Goal: Navigation & Orientation: Understand site structure

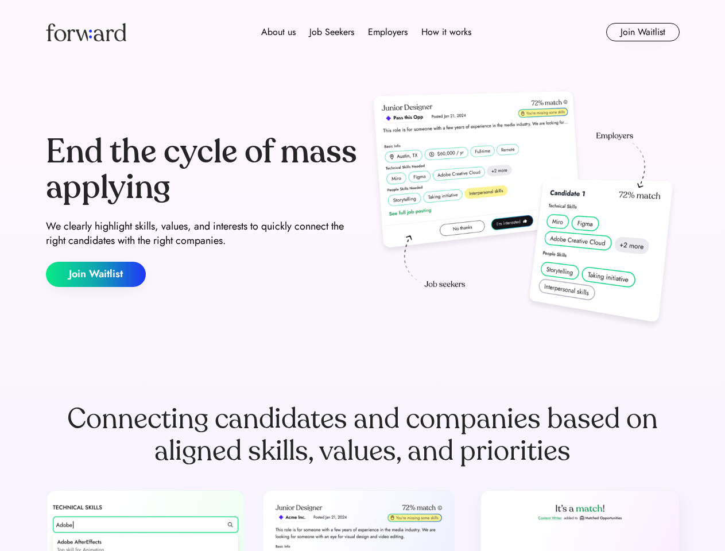
click at [362, 275] on div "End the cycle of mass applying We clearly highlight skills, values, and interes…" at bounding box center [363, 210] width 634 height 247
click at [363, 32] on div "About us Job Seekers Employers How it works" at bounding box center [366, 32] width 452 height 14
click at [86, 32] on img at bounding box center [86, 32] width 80 height 18
click at [366, 32] on div "About us Job Seekers Employers How it works" at bounding box center [366, 32] width 452 height 14
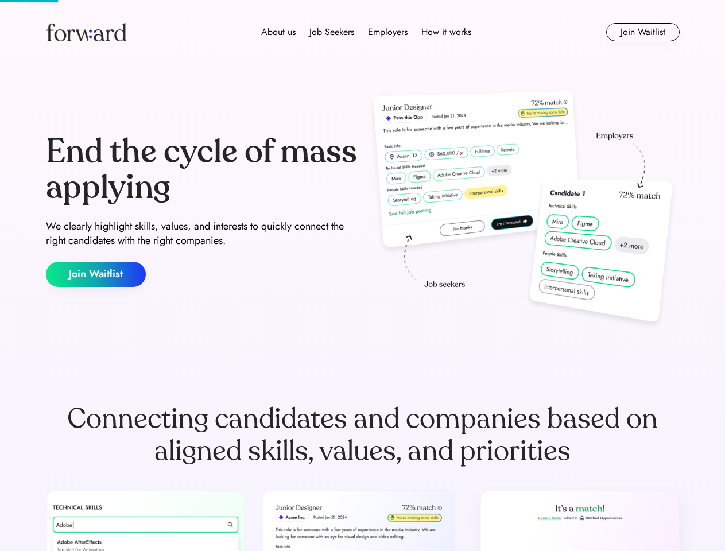
click at [278, 32] on div "About us" at bounding box center [278, 32] width 34 height 14
click at [332, 32] on div "Job Seekers" at bounding box center [331, 32] width 45 height 14
click at [387, 32] on div "Employers" at bounding box center [388, 32] width 40 height 14
click at [445, 32] on div "How it works" at bounding box center [446, 32] width 50 height 14
click at [642, 32] on button "Join Waitlist" at bounding box center [642, 32] width 73 height 18
